Goal: Navigation & Orientation: Go to known website

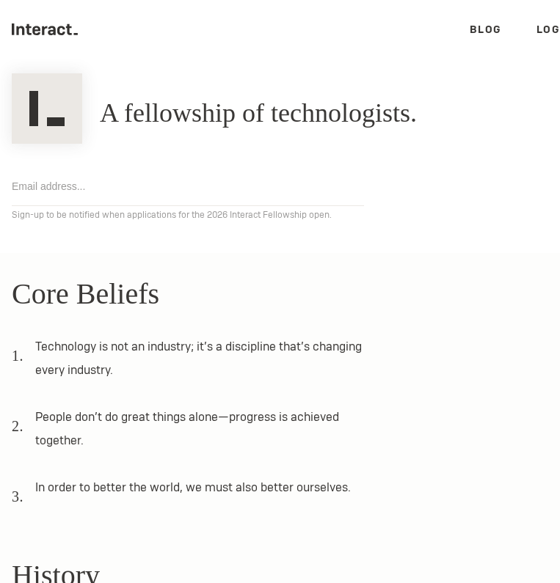
click at [48, 31] on icon ".cls-1{fill:#33312f;} interact-brand-logotype-black" at bounding box center [45, 29] width 66 height 12
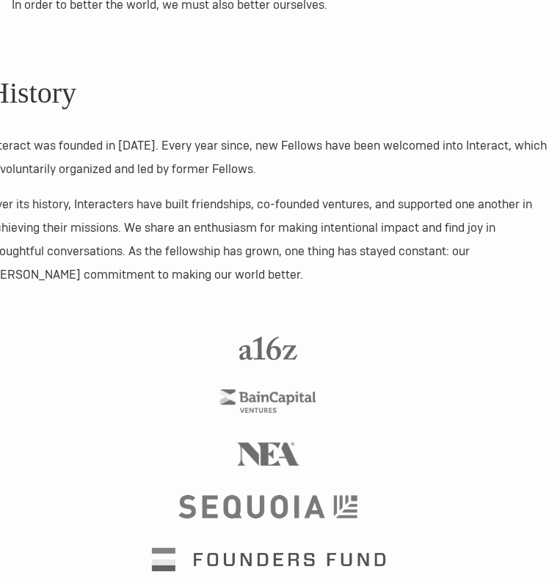
scroll to position [483, 0]
